Goal: Information Seeking & Learning: Learn about a topic

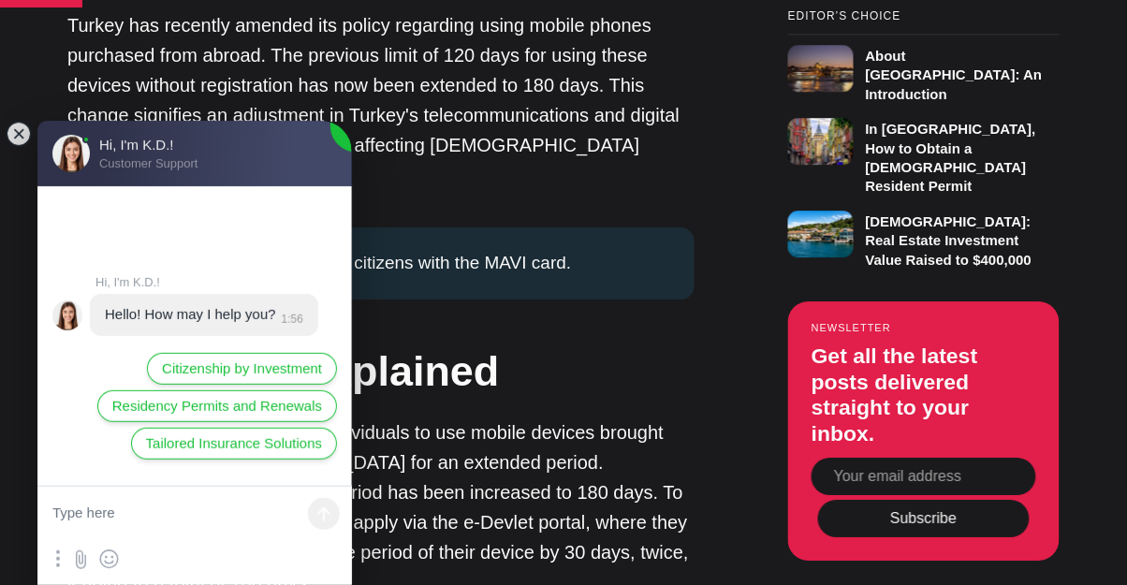
scroll to position [1183, 0]
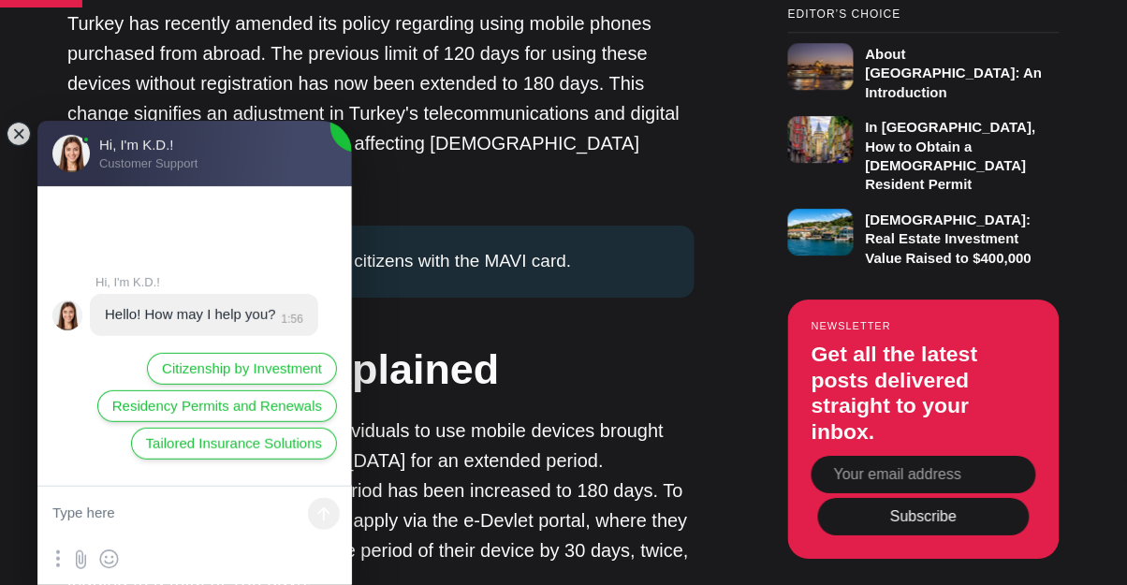
click at [25, 143] on jdiv at bounding box center [19, 134] width 26 height 26
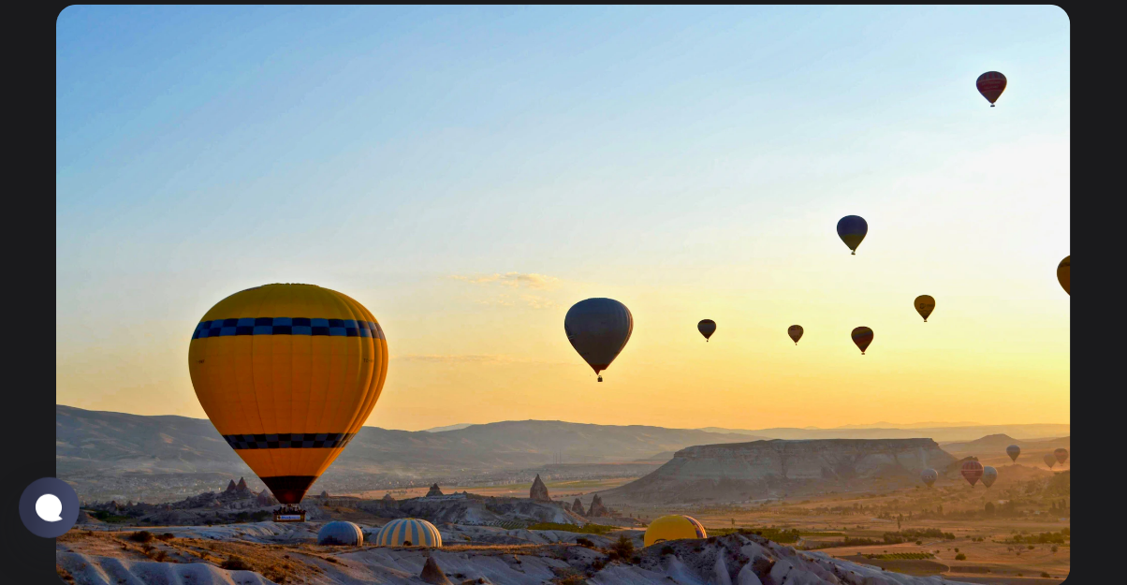
scroll to position [0, 0]
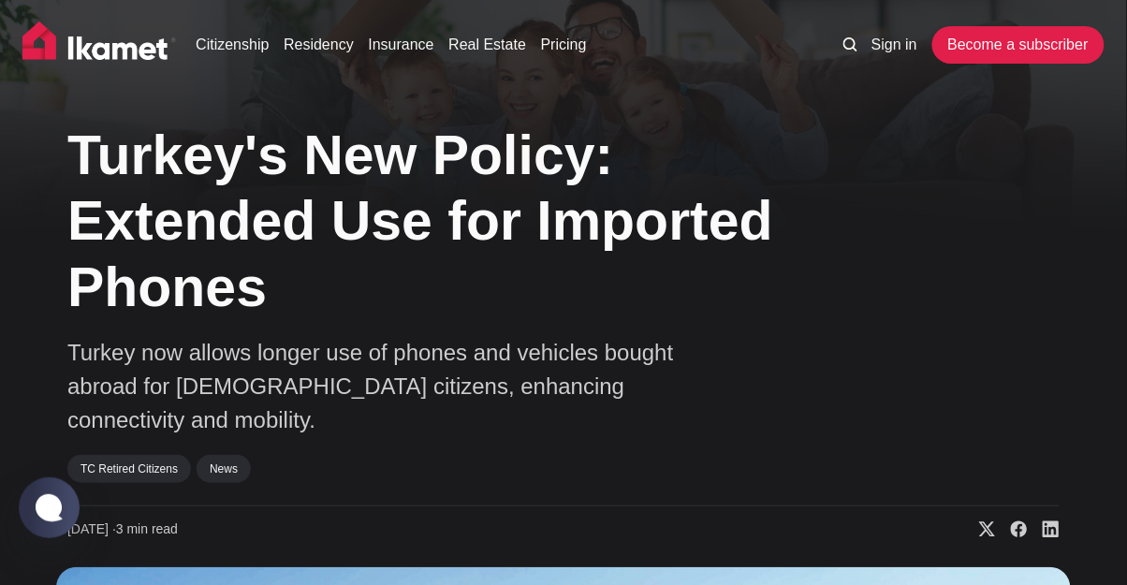
click at [313, 46] on link "Residency" at bounding box center [319, 45] width 70 height 22
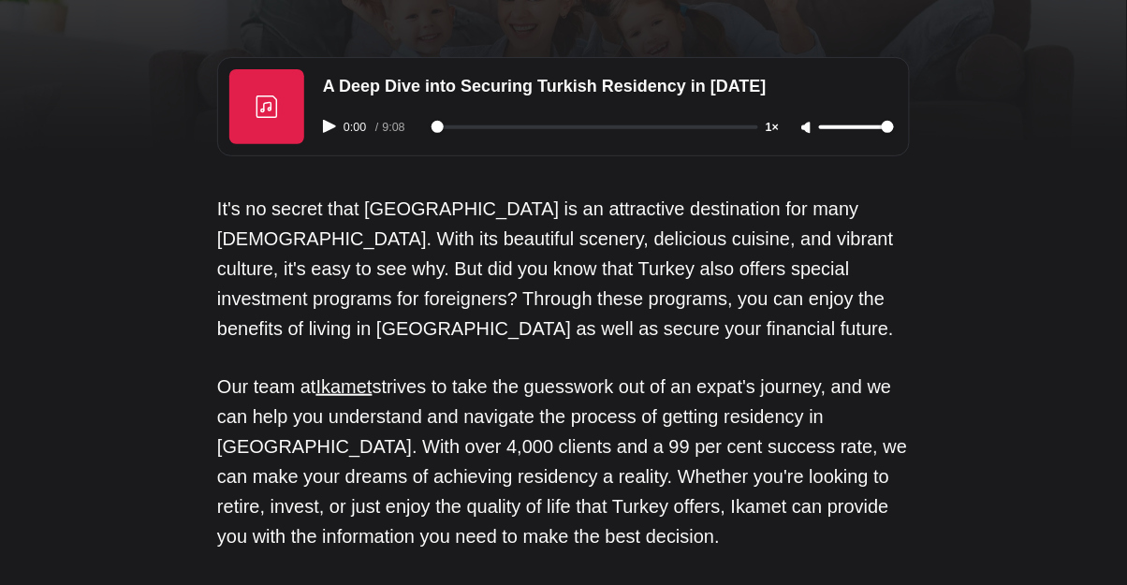
scroll to position [81, 0]
click at [333, 122] on icon "Play audio" at bounding box center [329, 125] width 13 height 13
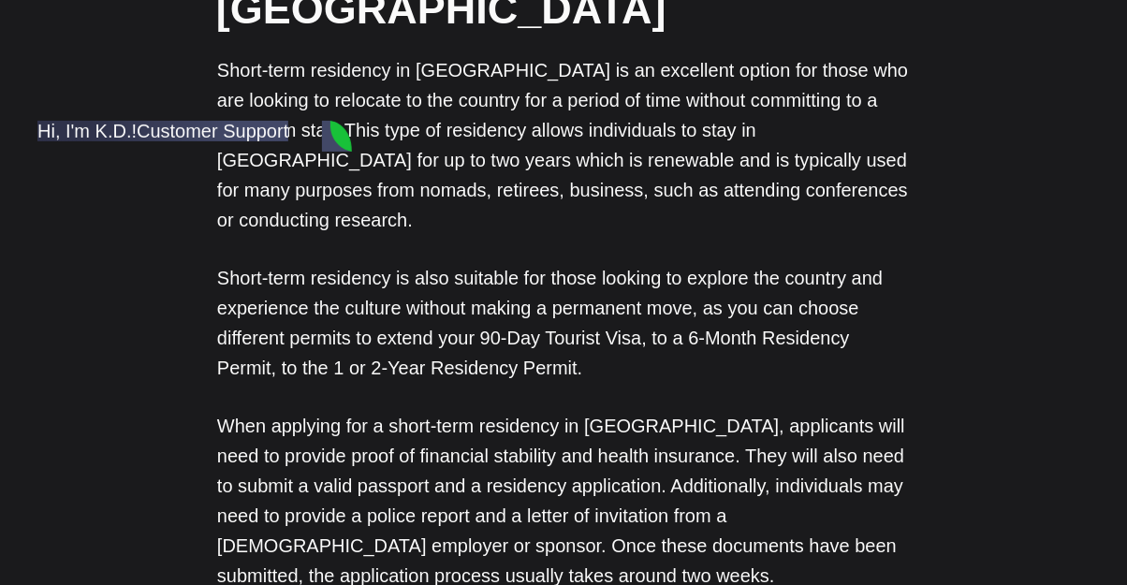
scroll to position [1129, 0]
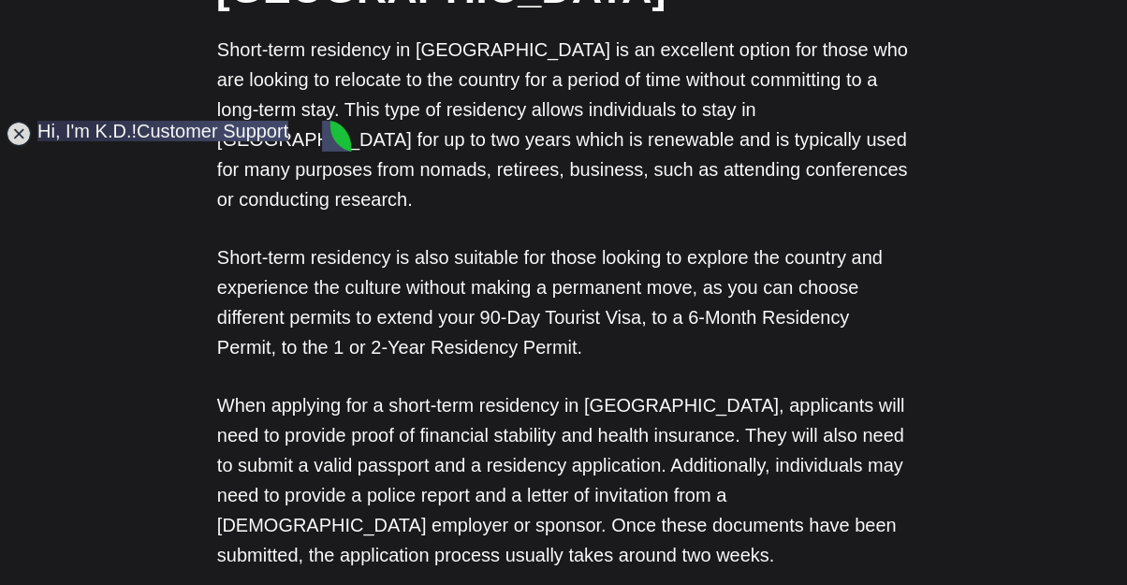
click at [27, 137] on jdiv at bounding box center [19, 134] width 26 height 26
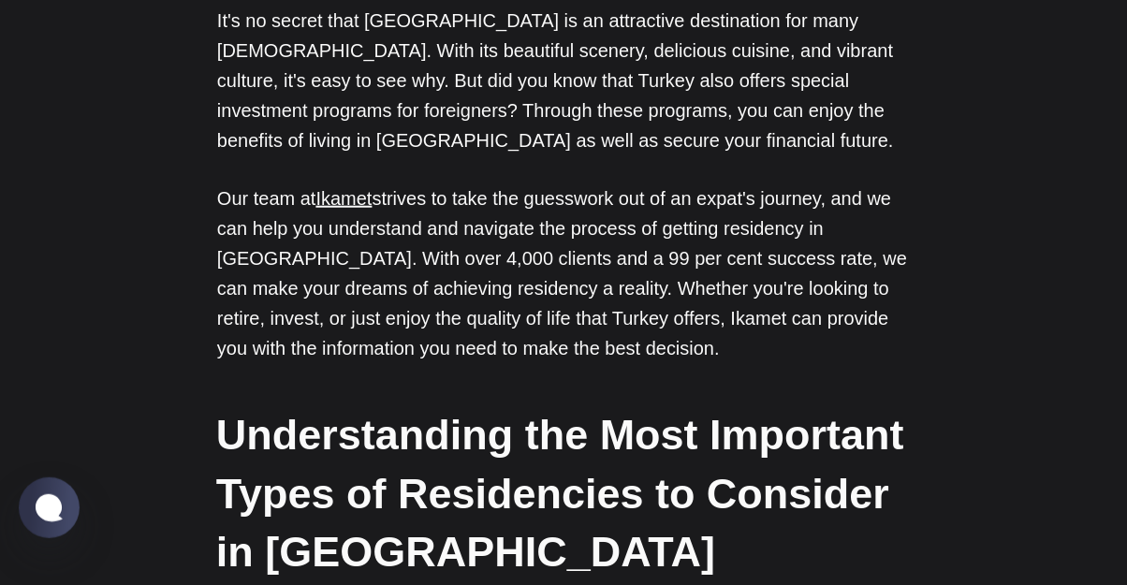
scroll to position [0, 0]
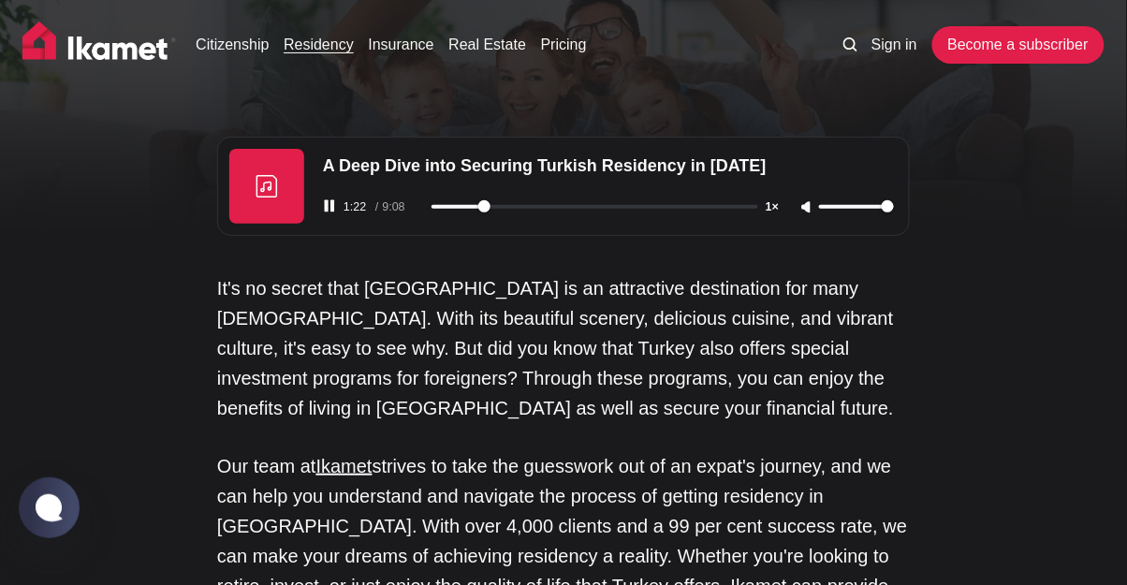
type input "83"
type input "67"
click at [337, 210] on button "Play audio" at bounding box center [331, 205] width 17 height 13
click at [238, 37] on link "Citizenship" at bounding box center [232, 45] width 73 height 22
click at [349, 219] on div "0:00 / 9:08 1×" at bounding box center [609, 207] width 594 height 48
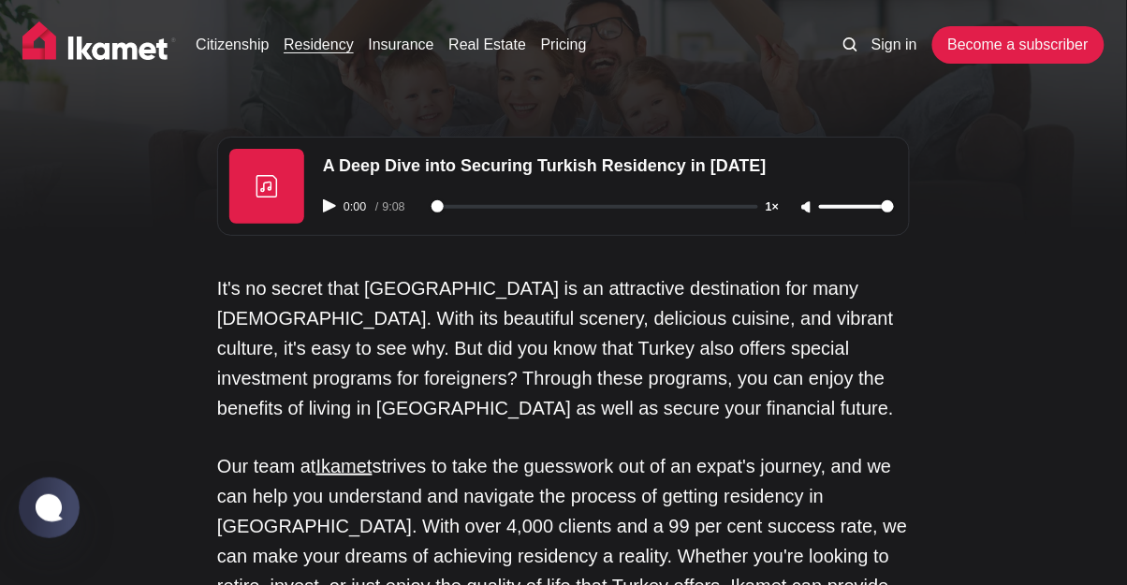
click at [493, 221] on div "0:00 / 9:08 1×" at bounding box center [609, 207] width 594 height 48
click at [336, 210] on icon "Play audio" at bounding box center [329, 205] width 13 height 13
type input "64"
